Goal: Task Accomplishment & Management: Complete application form

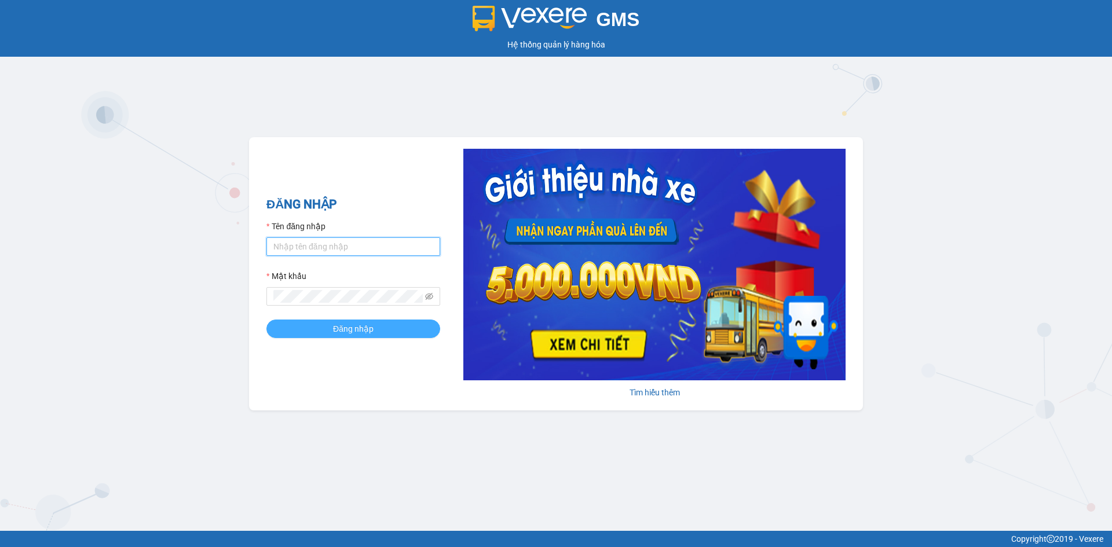
type input "minhphuong.tkn"
click at [347, 332] on span "Đăng nhập" at bounding box center [353, 329] width 41 height 13
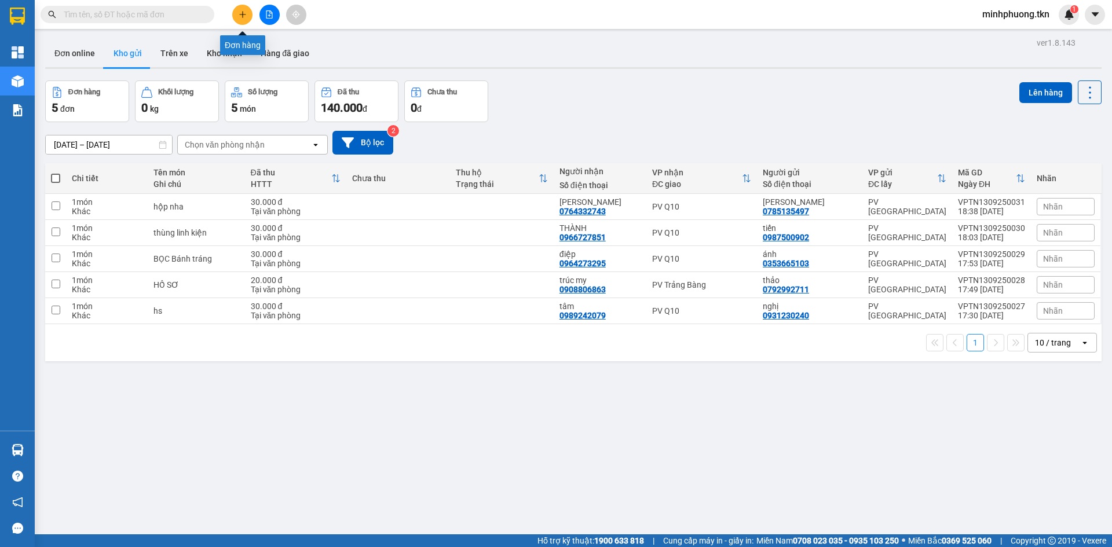
click at [245, 13] on icon "plus" at bounding box center [243, 14] width 8 height 8
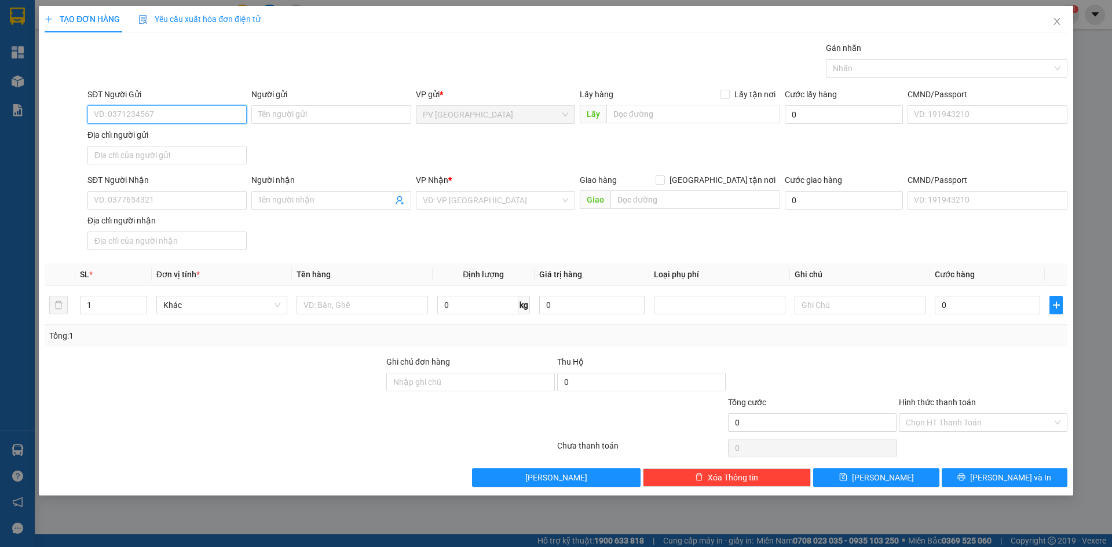
click at [134, 115] on input "SĐT Người Gửi" at bounding box center [166, 114] width 159 height 19
type input "0358142042"
click at [278, 114] on input "Người gửi" at bounding box center [330, 114] width 159 height 19
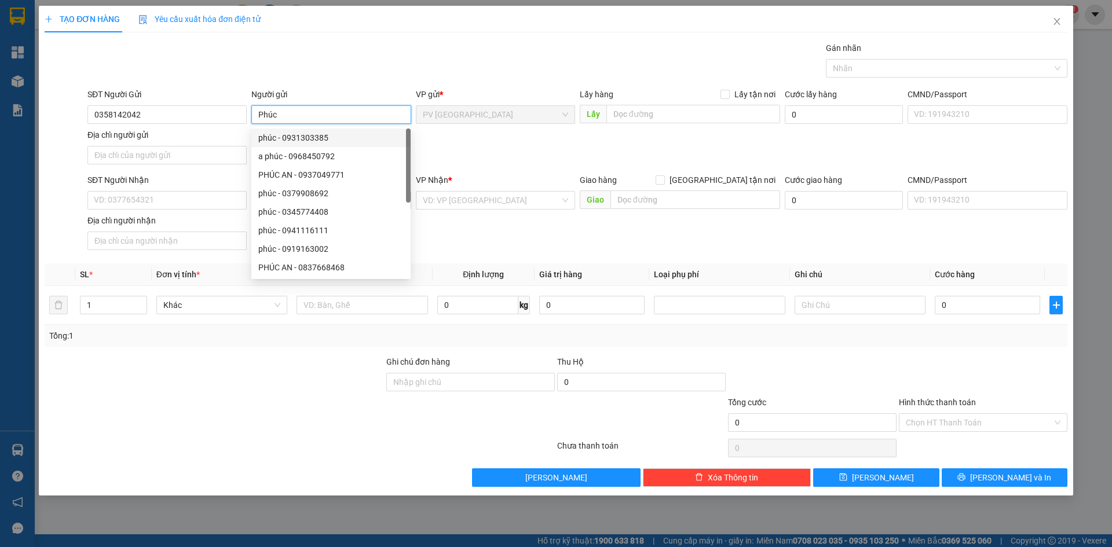
click at [481, 115] on span "PV [GEOGRAPHIC_DATA]" at bounding box center [495, 114] width 145 height 17
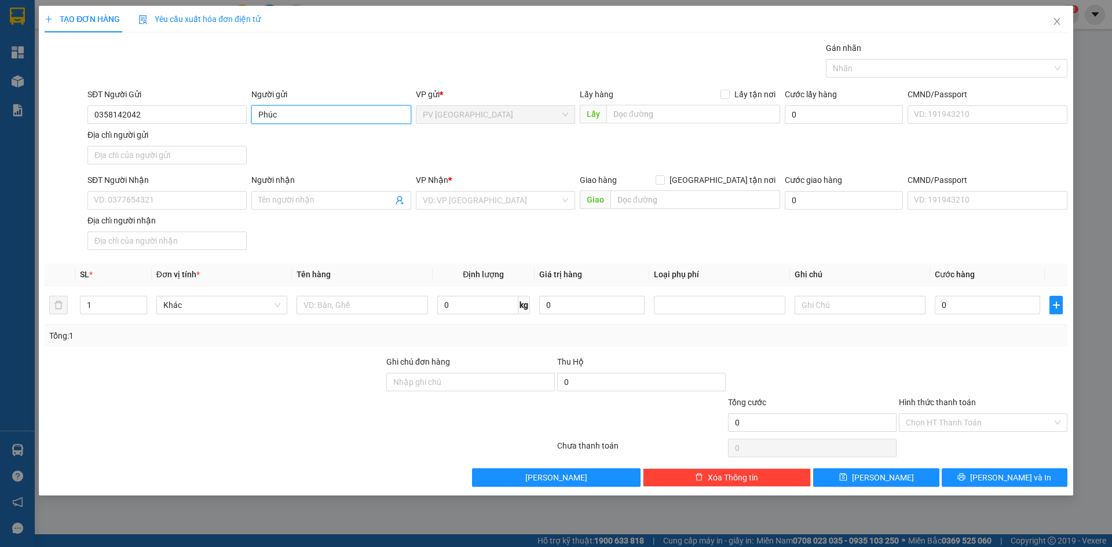
type input "Phúc"
click at [455, 154] on div "SĐT Người Gửi 0358142042 Người gửi Phúc VP gửi * PV [GEOGRAPHIC_DATA] Lấy hàng …" at bounding box center [577, 128] width 985 height 81
click at [125, 197] on input "SĐT Người Nhận" at bounding box center [166, 200] width 159 height 19
drag, startPoint x: 148, startPoint y: 111, endPoint x: 106, endPoint y: 112, distance: 42.3
click at [106, 112] on input "0358142042" at bounding box center [166, 114] width 159 height 19
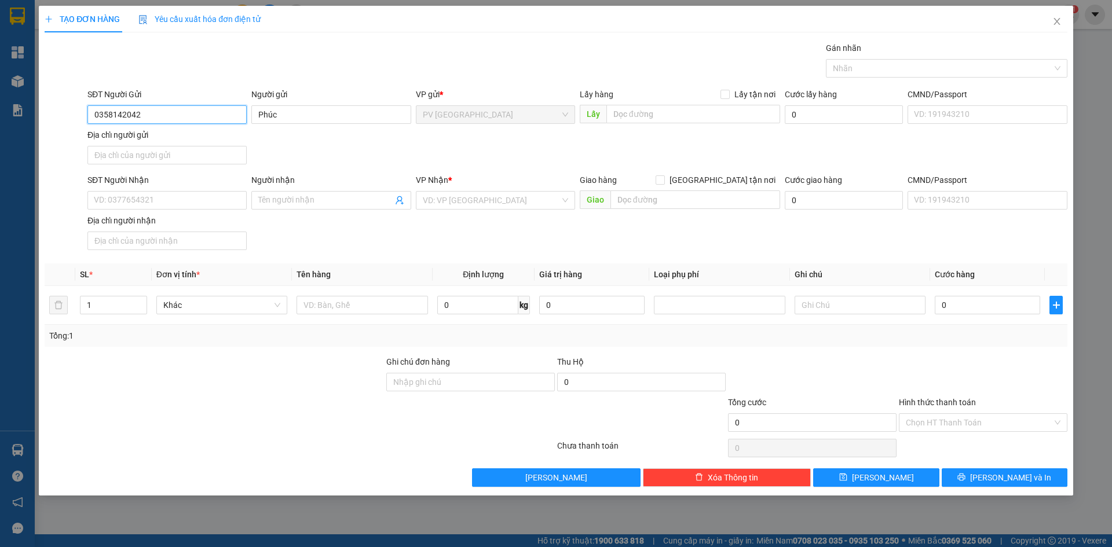
drag, startPoint x: 95, startPoint y: 115, endPoint x: 132, endPoint y: 113, distance: 37.1
click at [141, 112] on input "0358142042" at bounding box center [166, 114] width 159 height 19
click at [123, 206] on input "SĐT Người Nhận" at bounding box center [166, 200] width 159 height 19
paste input "0358142042"
type input "0358142042"
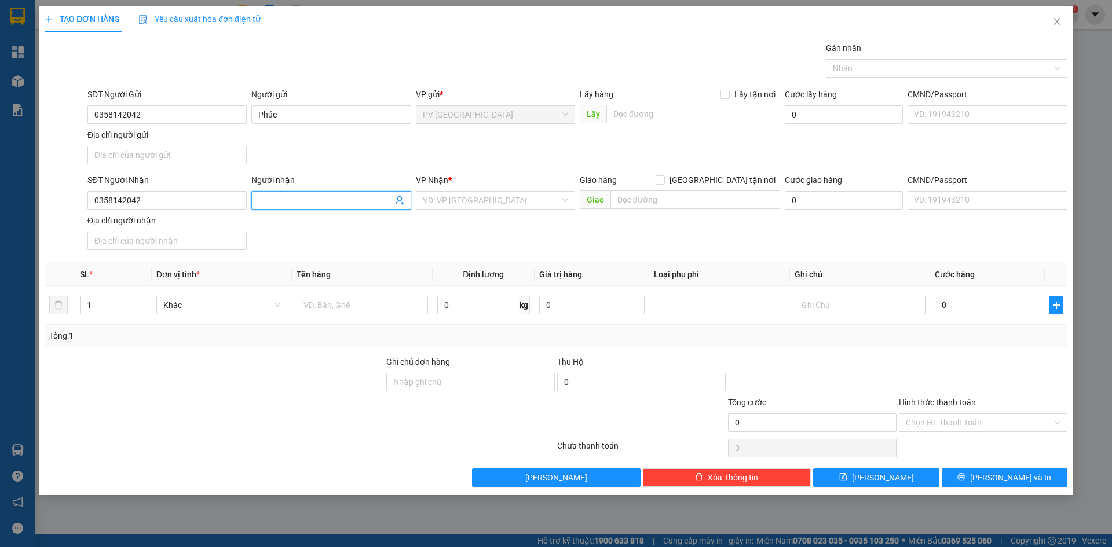
click at [301, 192] on span at bounding box center [330, 200] width 159 height 19
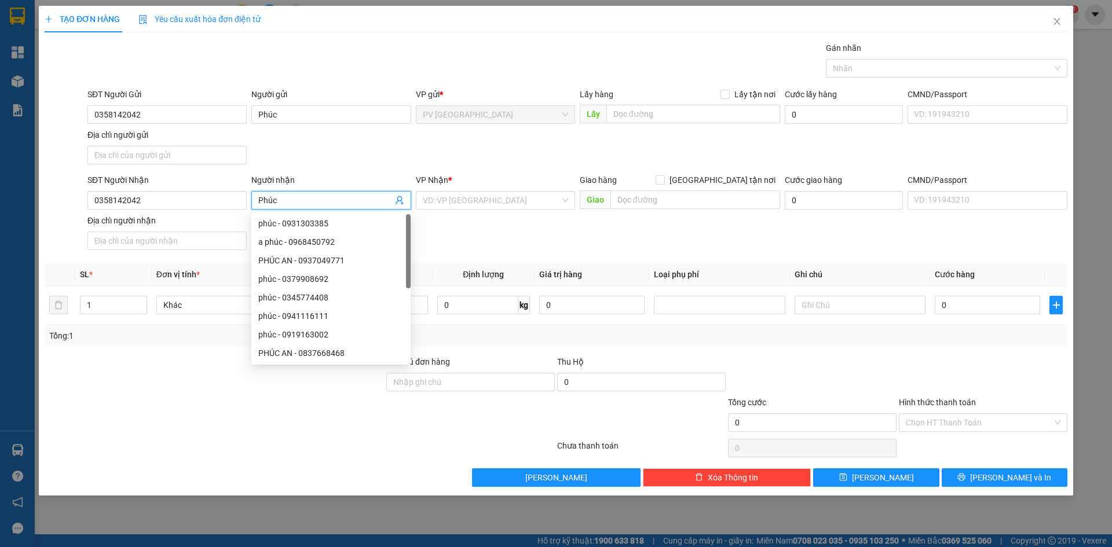
type input "Phúc"
click at [579, 238] on div "SĐT Người Nhận 0358142042 Người nhận Phúc VP Nhận * VD: VP [GEOGRAPHIC_DATA] Gi…" at bounding box center [577, 214] width 985 height 81
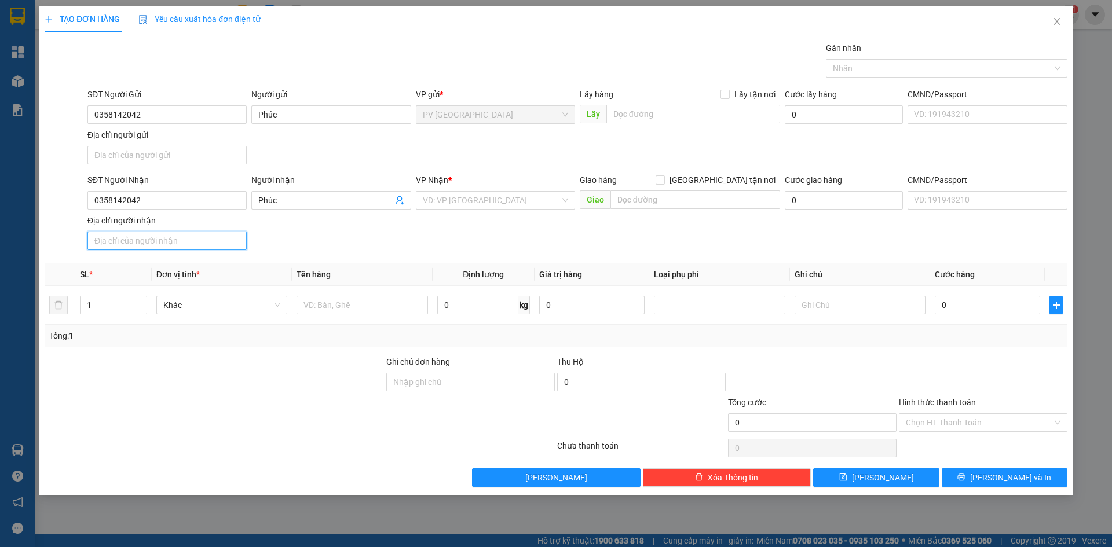
click at [134, 240] on input "Địa chỉ người nhận" at bounding box center [166, 241] width 159 height 19
click at [386, 221] on div "SĐT Người Nhận 0358142042 Người nhận Phúc VP Nhận * VD: VP [GEOGRAPHIC_DATA] Gi…" at bounding box center [577, 214] width 985 height 81
click at [772, 430] on input "0" at bounding box center [812, 423] width 169 height 19
click at [961, 304] on input "0" at bounding box center [987, 305] width 105 height 19
type input "2"
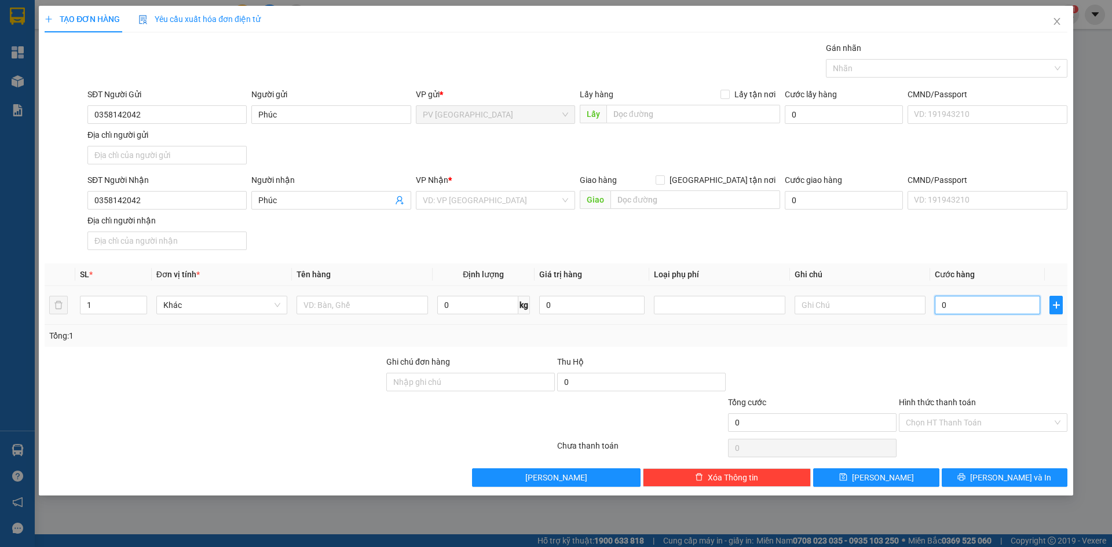
type input "2"
type input "20"
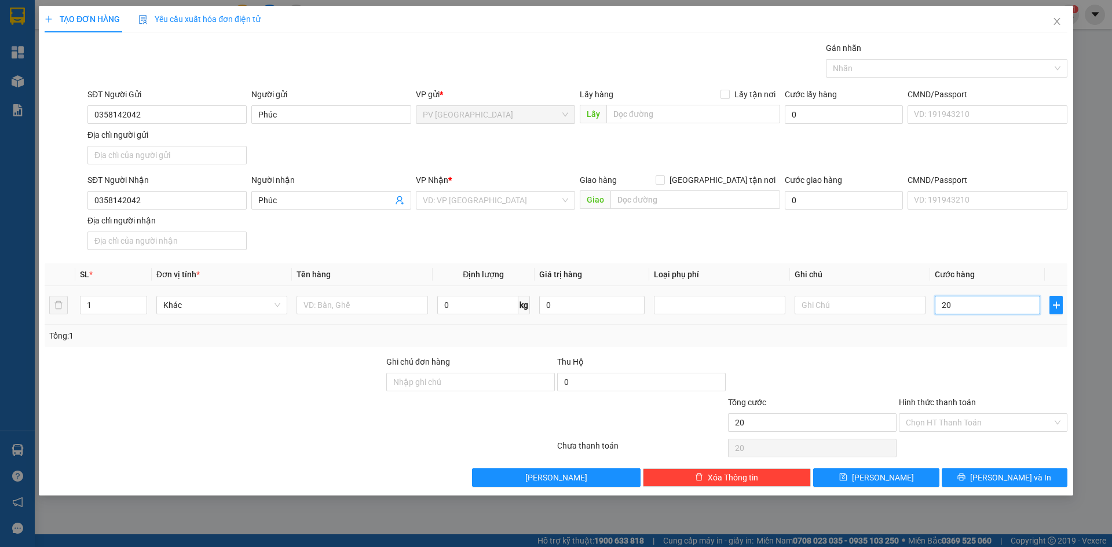
type input "200"
type input "2.000"
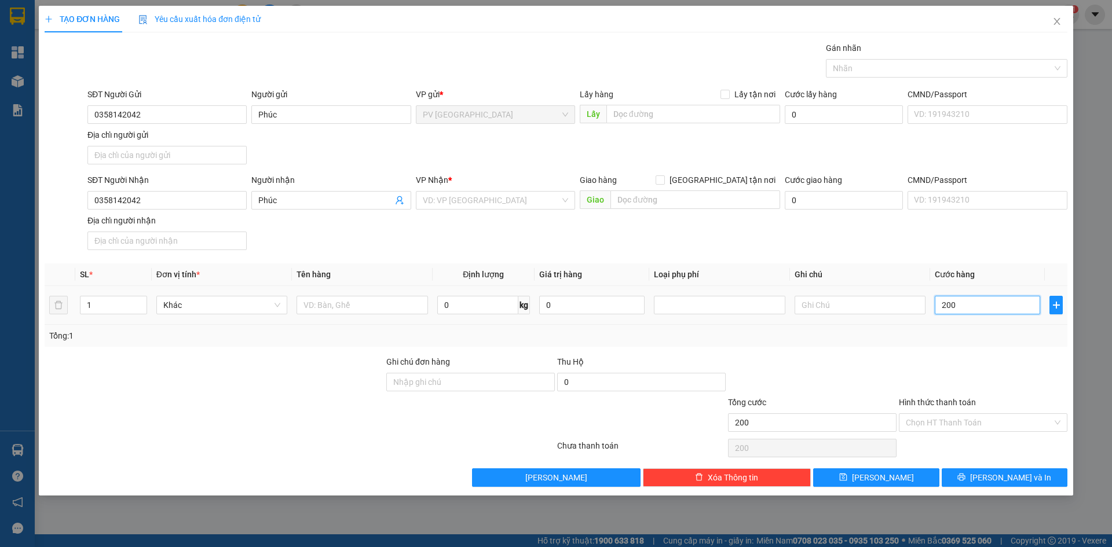
type input "2.000"
type input "20.000"
type input "200.000"
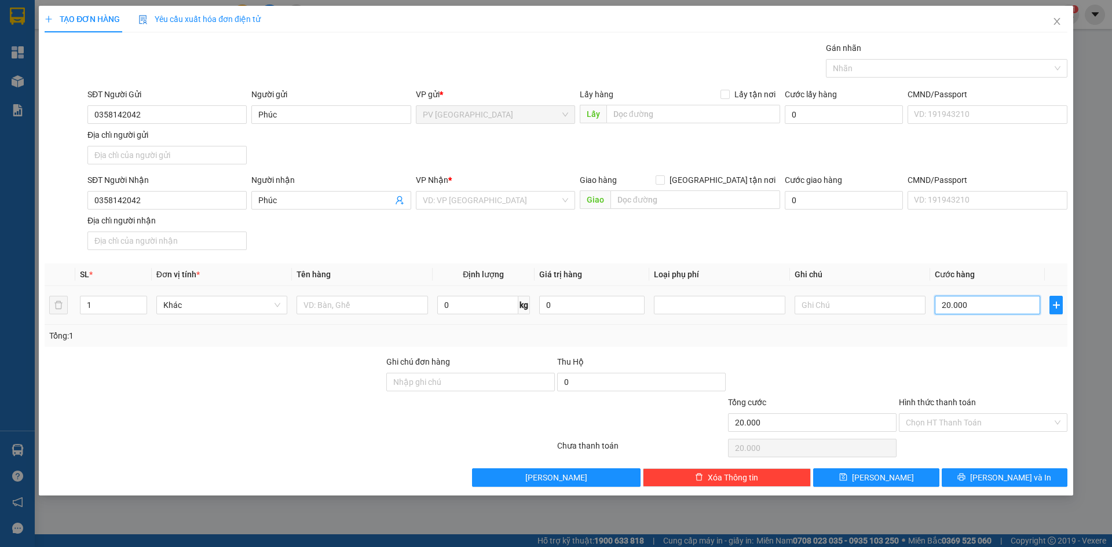
type input "200.000"
drag, startPoint x: 813, startPoint y: 360, endPoint x: 983, endPoint y: 399, distance: 174.8
click at [823, 360] on div at bounding box center [812, 376] width 171 height 41
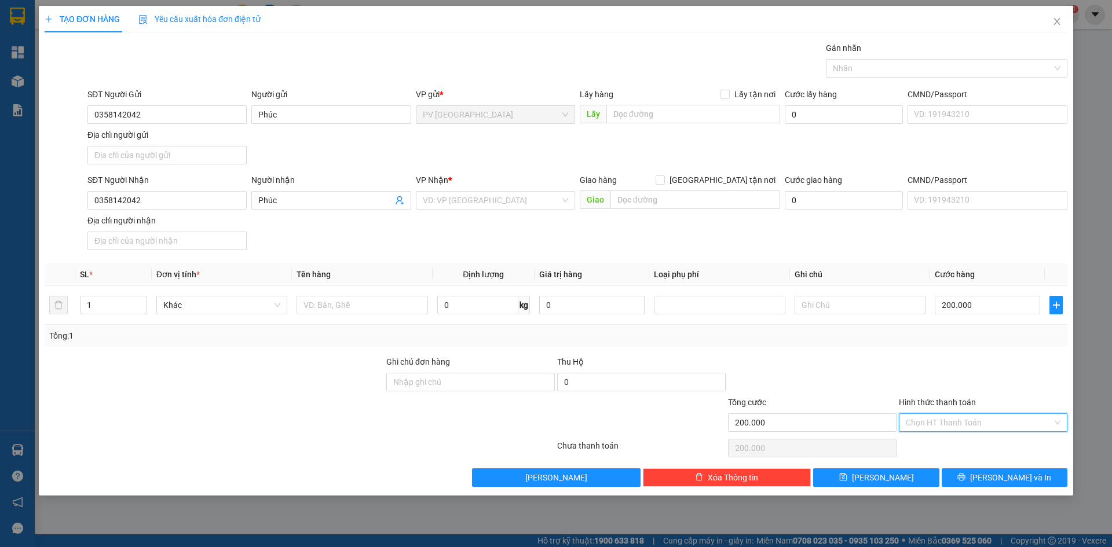
click at [967, 426] on input "Hình thức thanh toán" at bounding box center [979, 422] width 147 height 17
click at [950, 448] on div "Tại văn phòng" at bounding box center [983, 446] width 155 height 13
type input "0"
click at [993, 477] on button "[PERSON_NAME] và In" at bounding box center [1005, 478] width 126 height 19
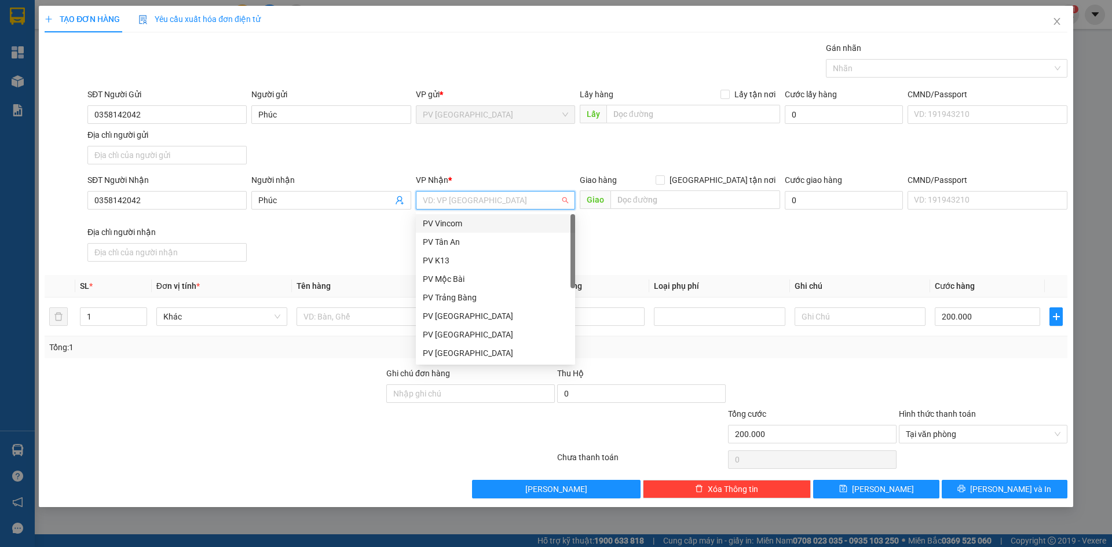
click at [467, 199] on input "search" at bounding box center [491, 200] width 137 height 17
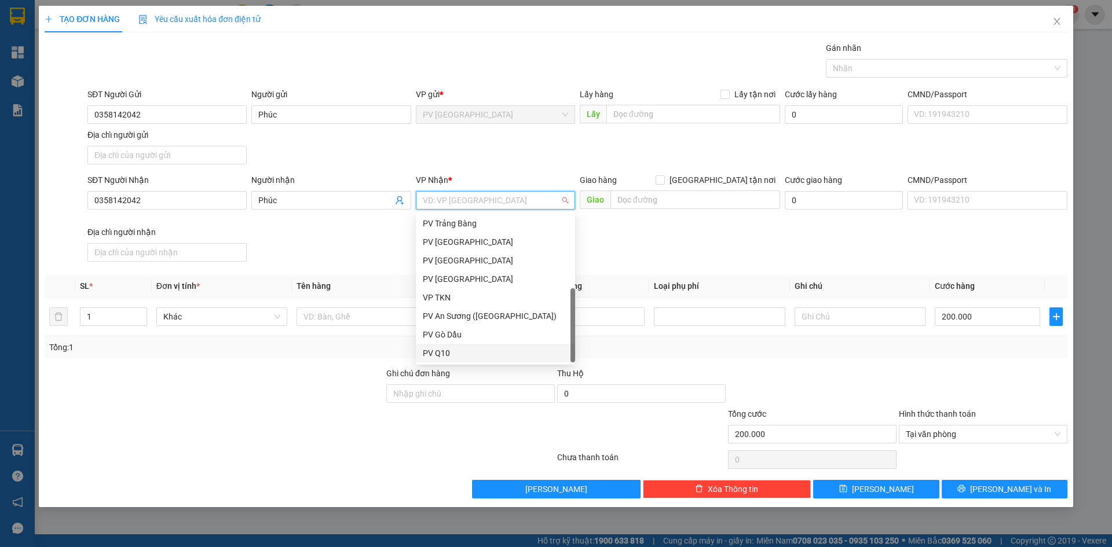
click at [458, 350] on div "PV Q10" at bounding box center [495, 353] width 145 height 13
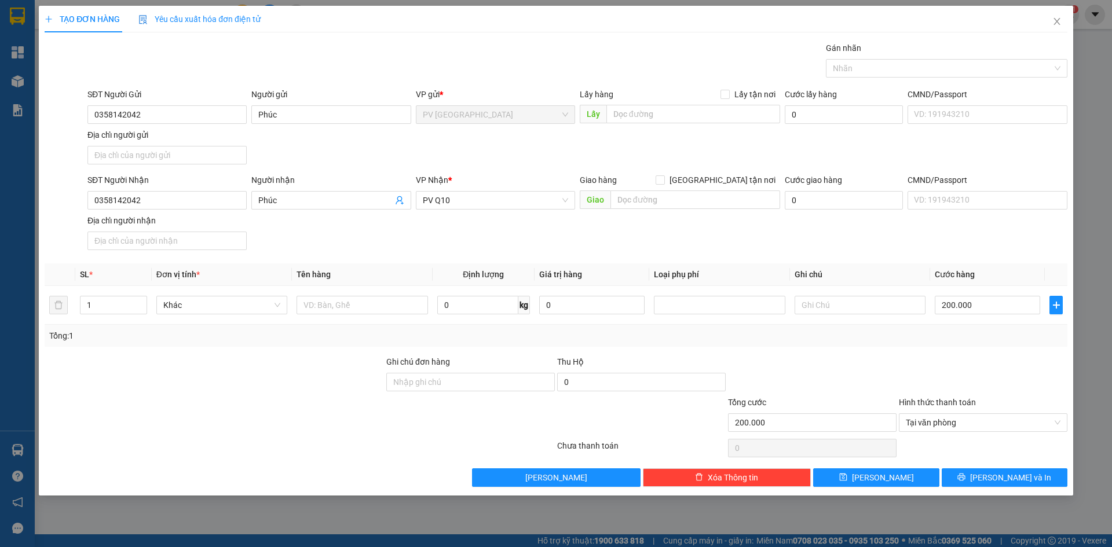
click at [645, 223] on div "SĐT Người Nhận 0358142042 Người nhận Phúc VP Nhận * PV Q10 Giao hàng Giao tận n…" at bounding box center [577, 214] width 985 height 81
click at [1000, 478] on span "[PERSON_NAME] và In" at bounding box center [1010, 478] width 81 height 13
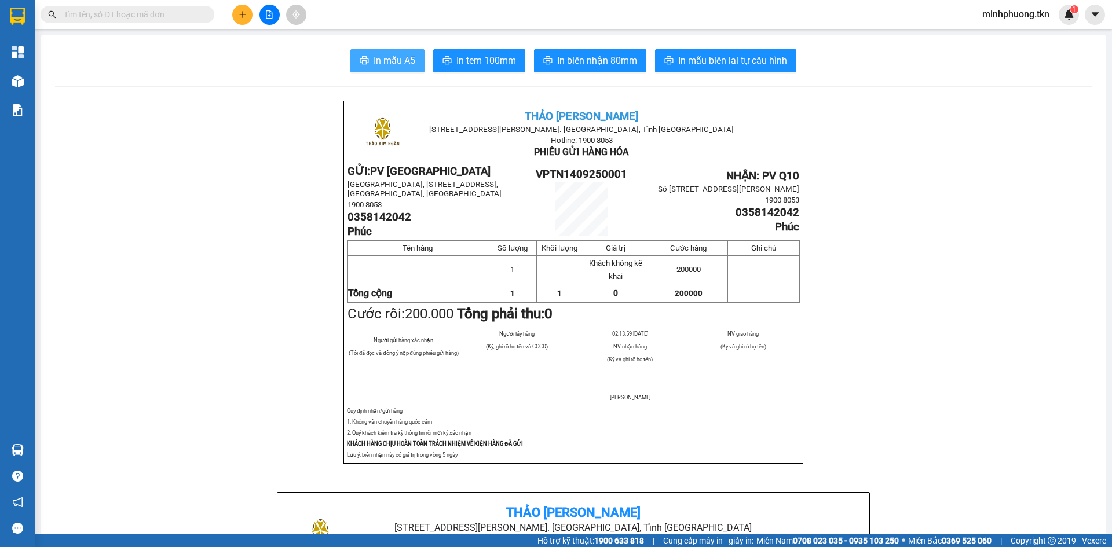
click at [392, 65] on span "In mẫu A5" at bounding box center [395, 60] width 42 height 14
click at [382, 59] on span "In mẫu A5" at bounding box center [395, 60] width 42 height 14
drag, startPoint x: 708, startPoint y: 61, endPoint x: 941, endPoint y: 119, distance: 240.1
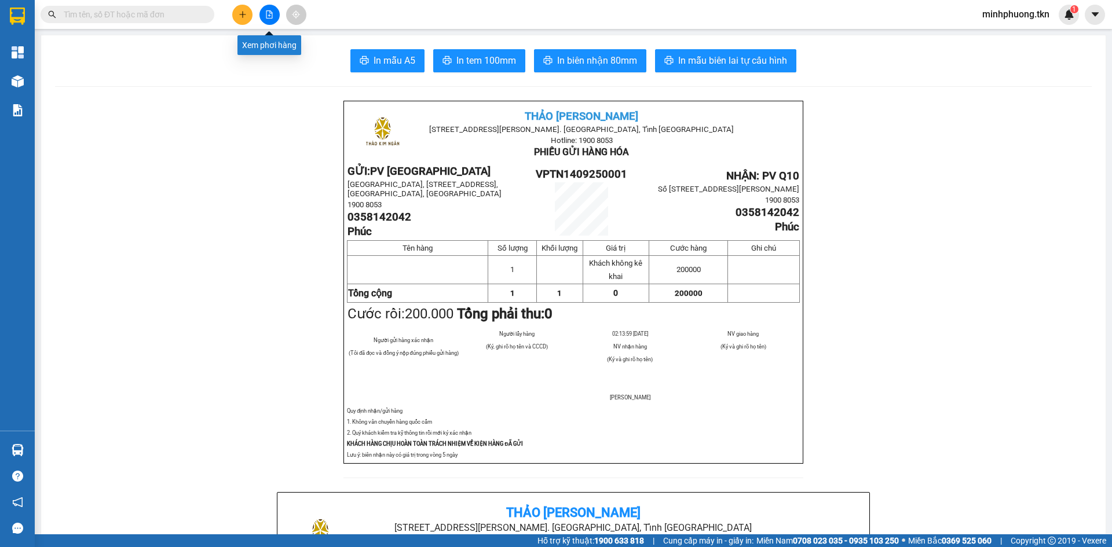
click at [267, 44] on div "Xem phơi hàng" at bounding box center [269, 45] width 64 height 20
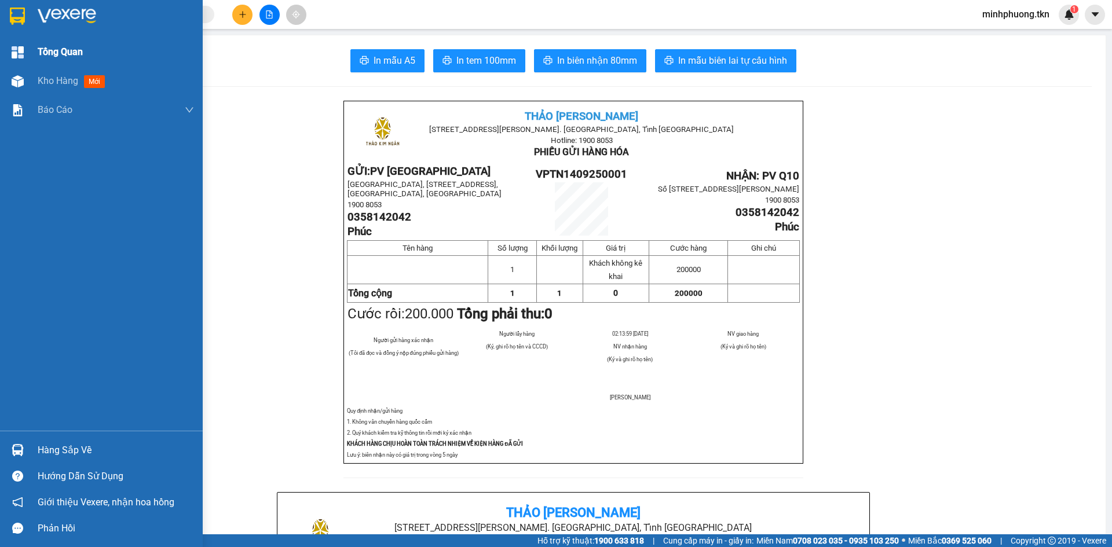
click at [71, 53] on span "Tổng Quan" at bounding box center [60, 52] width 45 height 14
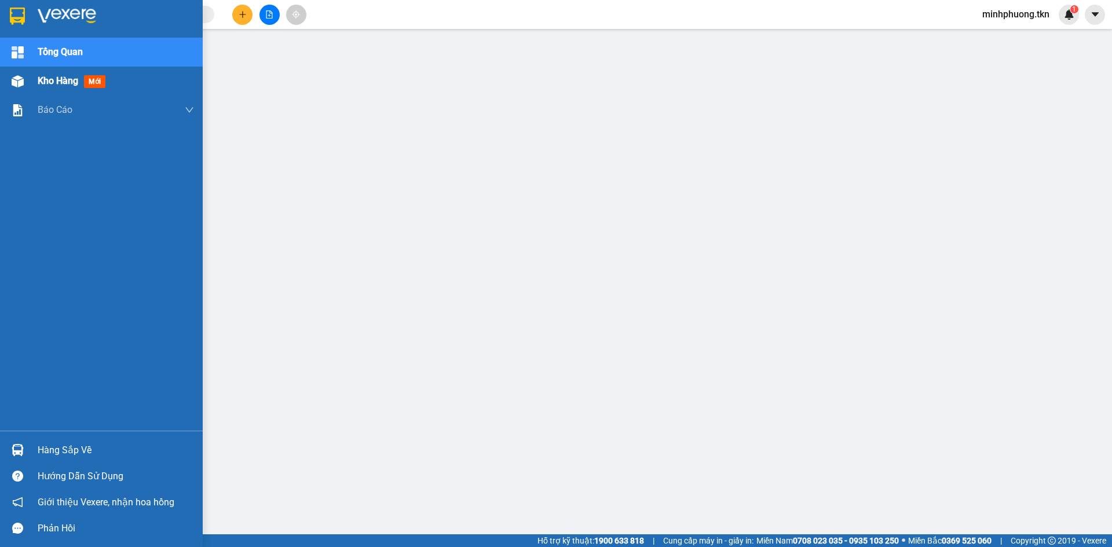
drag, startPoint x: 52, startPoint y: 78, endPoint x: 111, endPoint y: 83, distance: 59.3
click at [53, 79] on span "Kho hàng" at bounding box center [58, 80] width 41 height 11
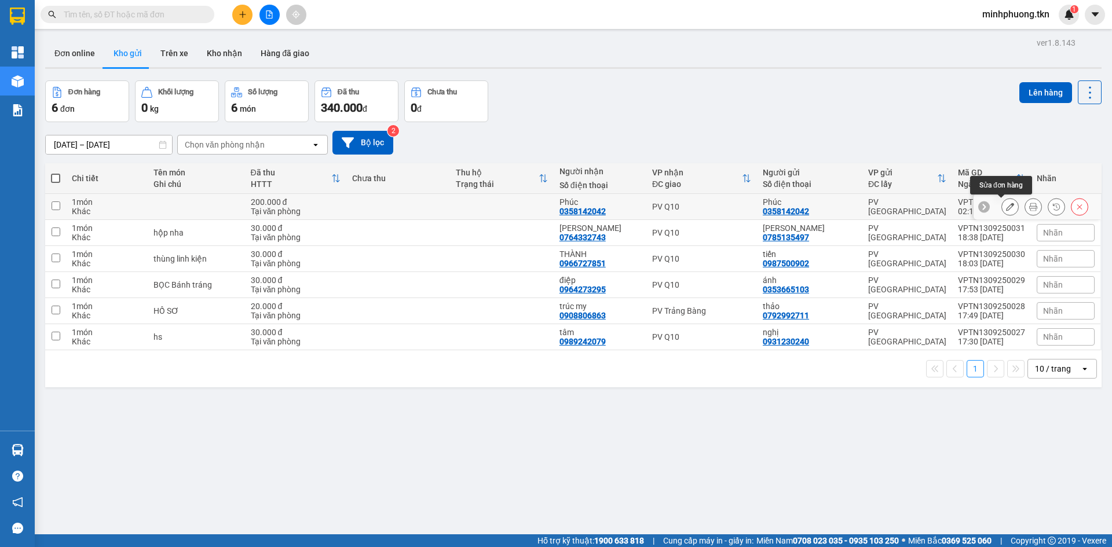
click at [1006, 206] on icon at bounding box center [1010, 207] width 8 height 8
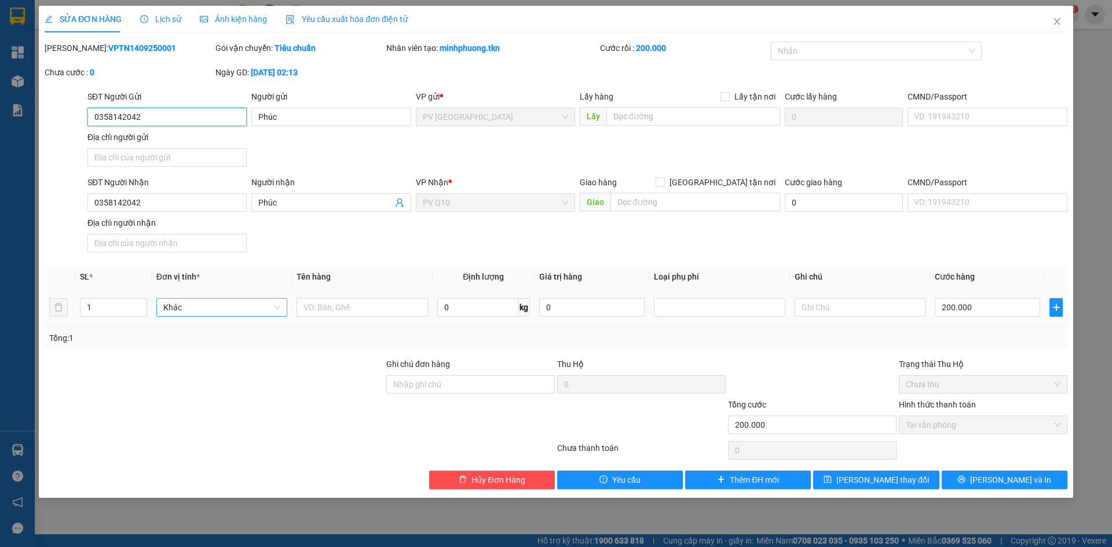
click at [224, 313] on span "Khác" at bounding box center [221, 307] width 117 height 17
click at [337, 311] on input "text" at bounding box center [362, 307] width 131 height 19
type input "chiếc xe đạp điện"
drag, startPoint x: 287, startPoint y: 372, endPoint x: 268, endPoint y: 363, distance: 20.5
click at [286, 372] on div at bounding box center [214, 378] width 342 height 41
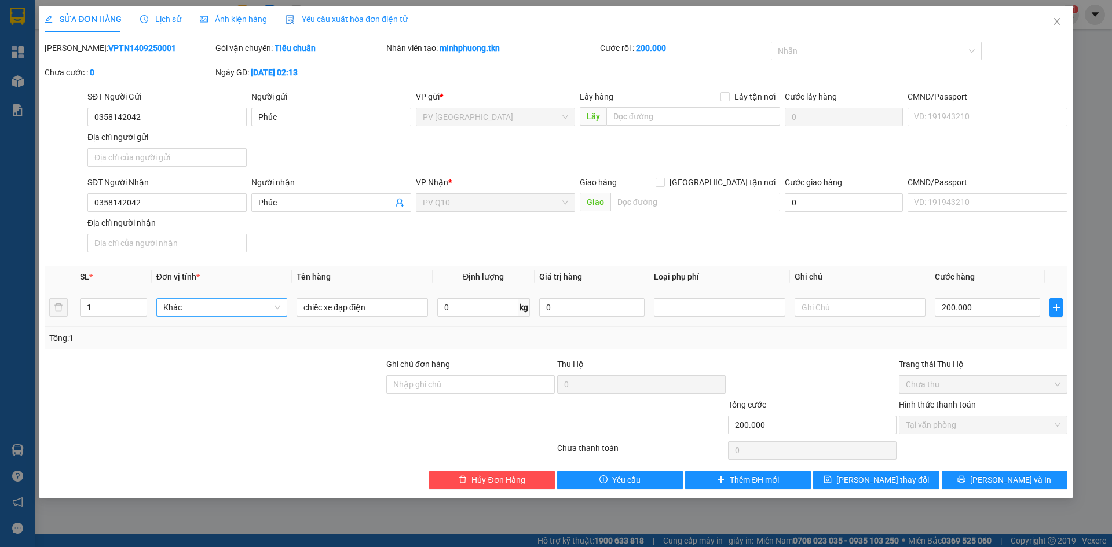
click at [232, 303] on span "Khác" at bounding box center [221, 307] width 117 height 17
click at [227, 314] on span "Khác" at bounding box center [221, 307] width 117 height 17
click at [496, 423] on div at bounding box center [470, 419] width 171 height 41
click at [883, 481] on span "[PERSON_NAME] thay đổi" at bounding box center [882, 480] width 93 height 13
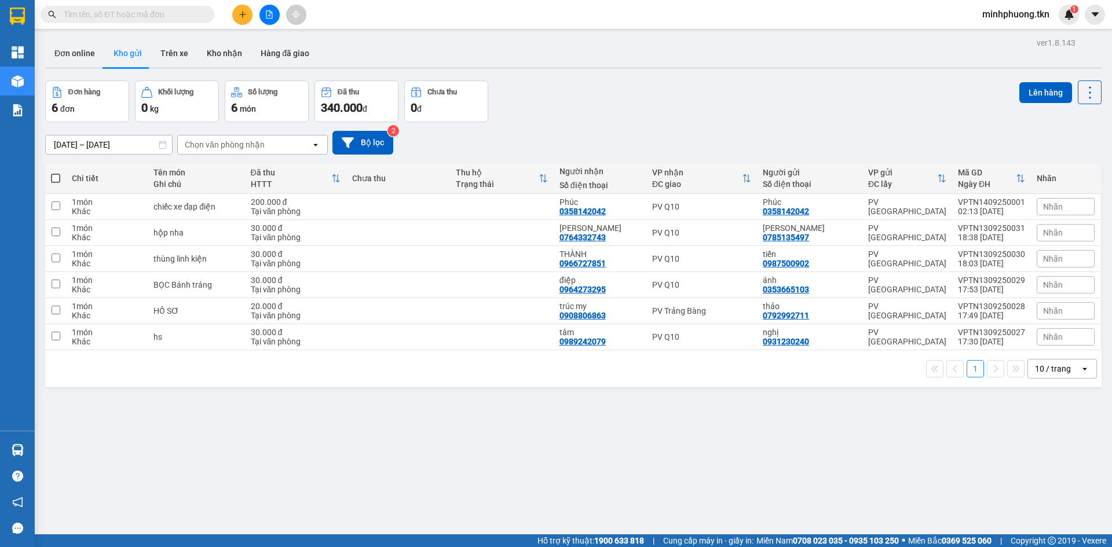
click at [995, 432] on div "ver 1.8.143 Đơn online Kho gửi Trên xe Kho nhận Hàng đã giao Đơn hàng 6 đơn Khố…" at bounding box center [574, 308] width 1066 height 547
click at [569, 129] on div "[DATE] – [DATE] Press the down arrow key to interact with the calendar and sele…" at bounding box center [573, 142] width 1057 height 41
